Goal: Find specific page/section: Find specific page/section

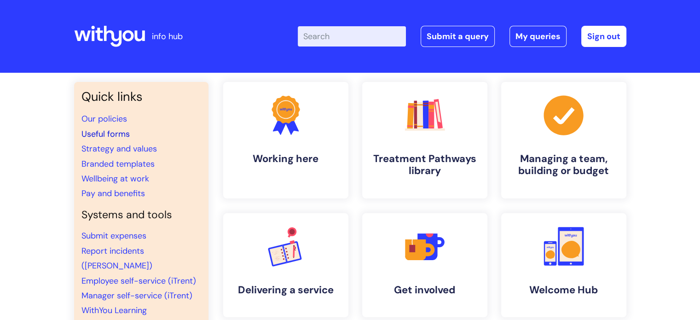
click at [110, 137] on link "Useful forms" at bounding box center [105, 133] width 48 height 11
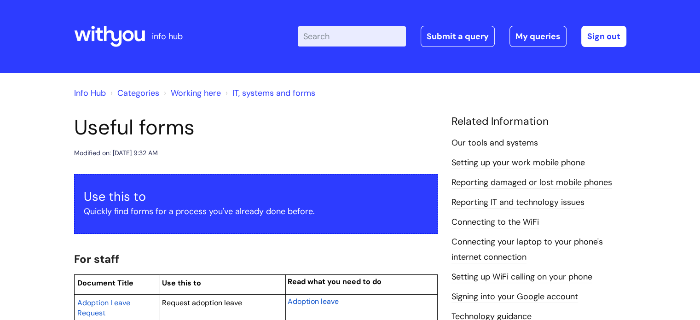
click at [263, 134] on h1 "Useful forms" at bounding box center [256, 127] width 364 height 25
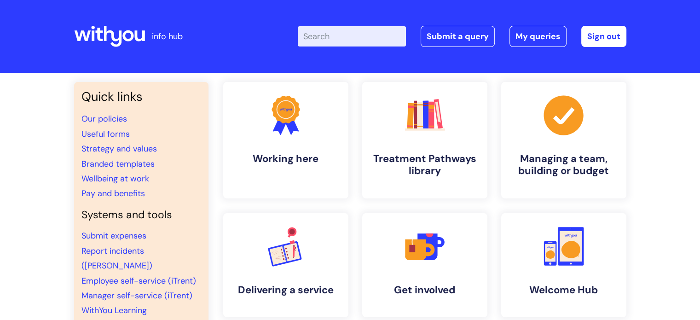
click at [328, 33] on input "Enter your search term here..." at bounding box center [352, 36] width 108 height 20
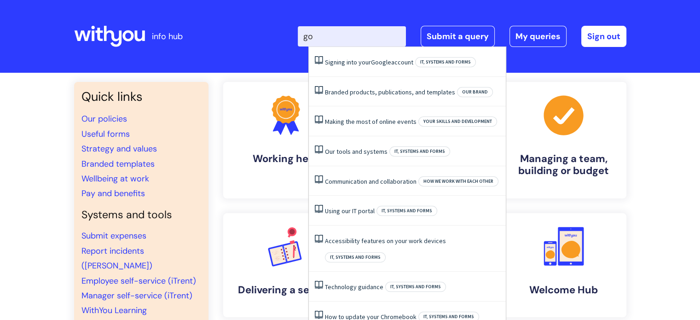
type input "g"
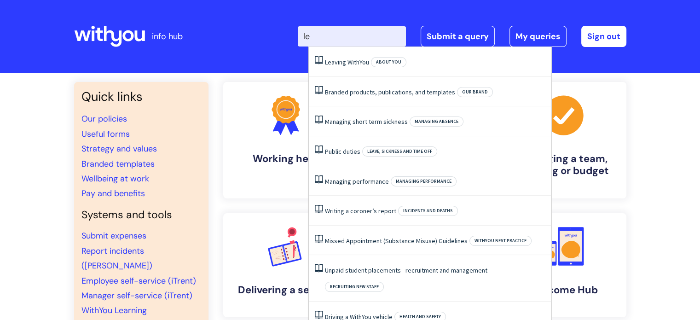
type input "l"
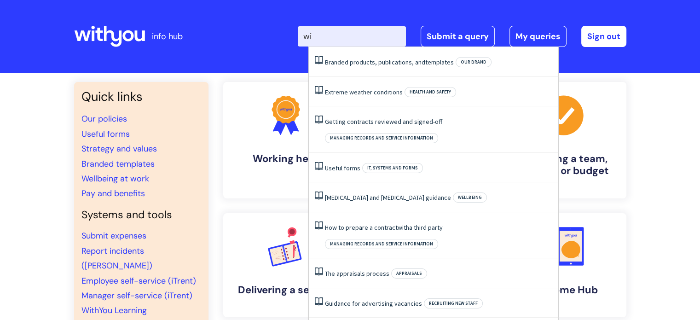
type input "w"
